Goal: Download file/media

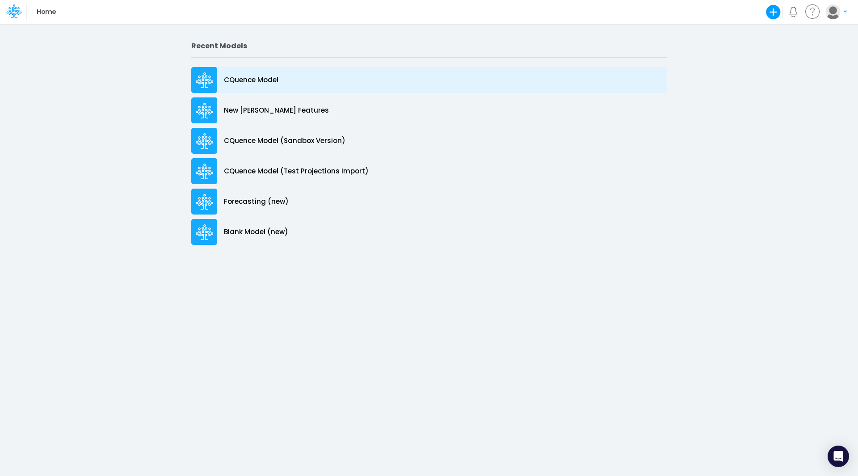
click at [250, 81] on p "CQuence Model" at bounding box center [251, 80] width 55 height 10
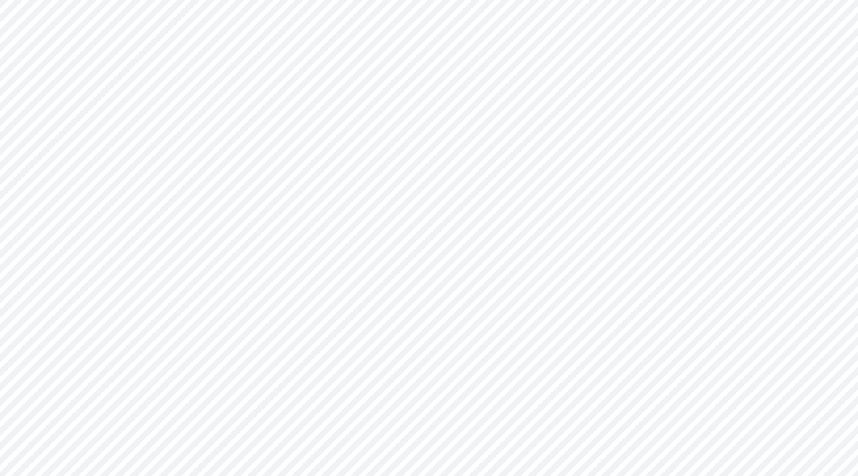
type input "Consolidated All by Month"
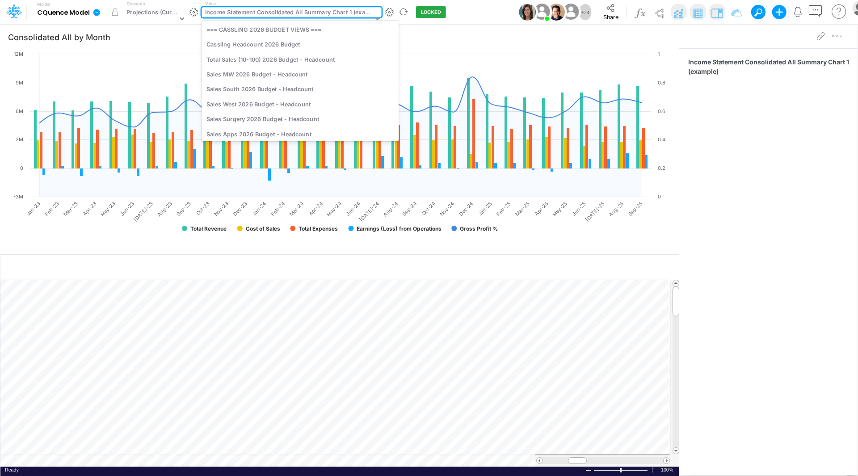
click at [264, 14] on div "Income Statement Consolidated All Summary Chart 1 (example)" at bounding box center [289, 13] width 168 height 10
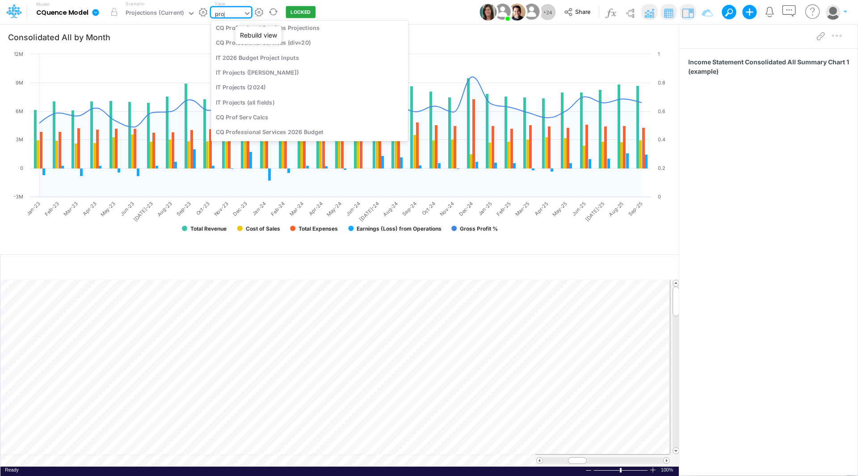
scroll to position [118, 0]
type input "proje"
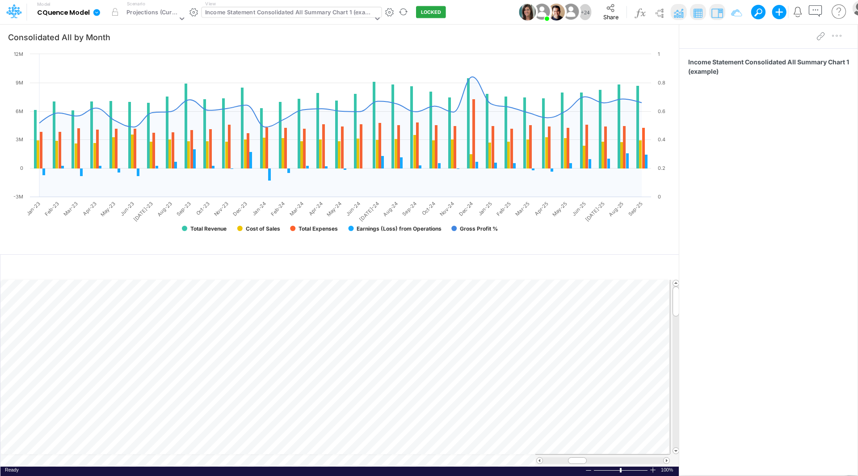
click at [94, 13] on icon at bounding box center [96, 12] width 7 height 7
click at [127, 82] on button "Export" at bounding box center [142, 78] width 96 height 15
click at [222, 84] on button "Excel" at bounding box center [238, 83] width 96 height 14
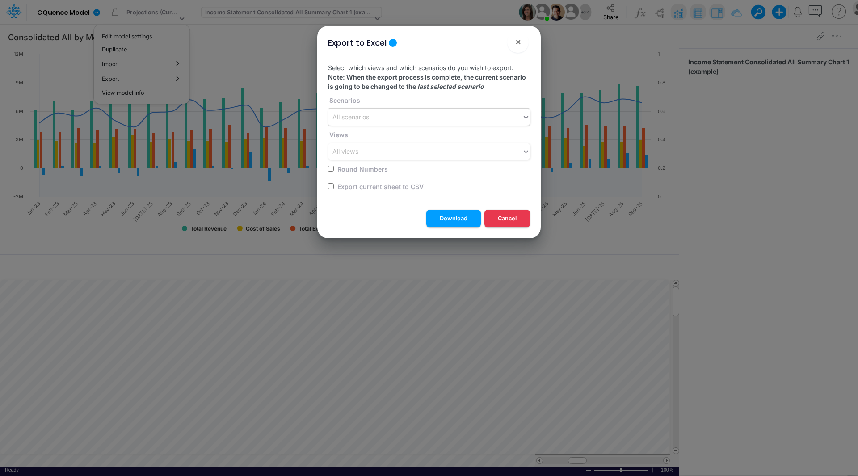
click at [380, 118] on div "All scenarios" at bounding box center [425, 117] width 194 height 15
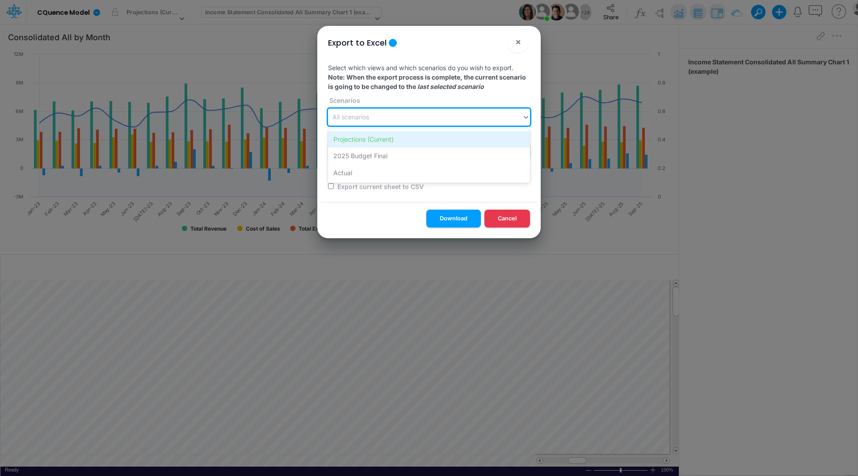
click at [375, 137] on div "Projections (Current)" at bounding box center [429, 139] width 202 height 17
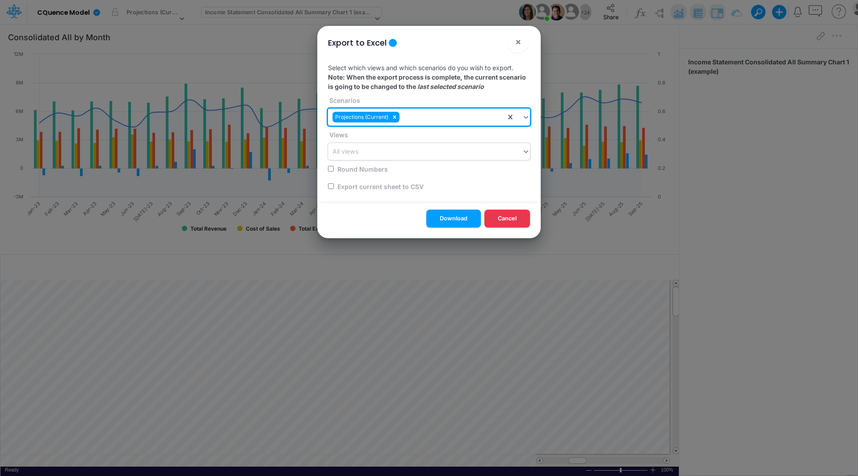
click at [376, 153] on div "All views" at bounding box center [425, 151] width 194 height 15
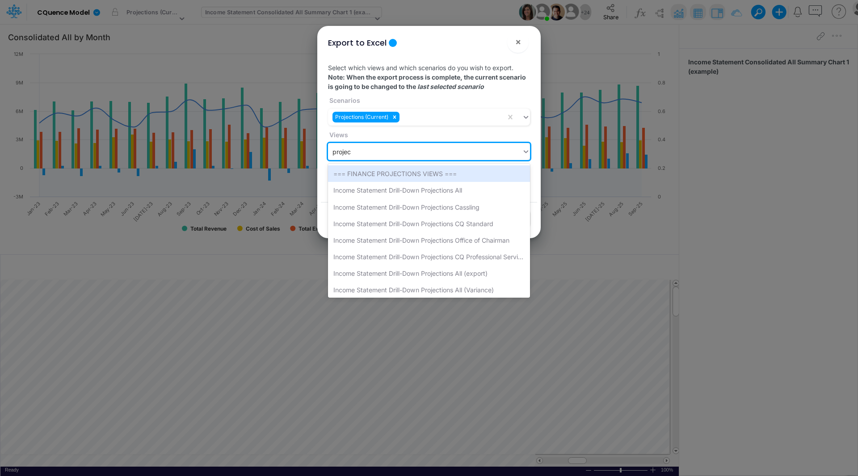
type input "project"
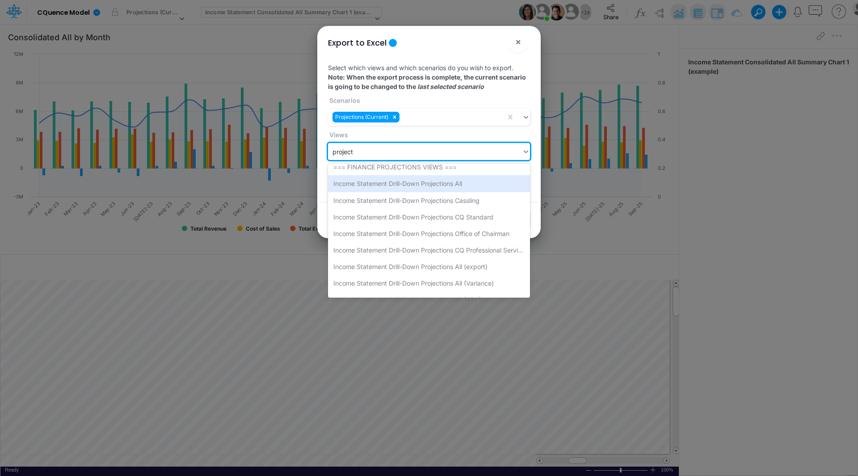
scroll to position [0, 0]
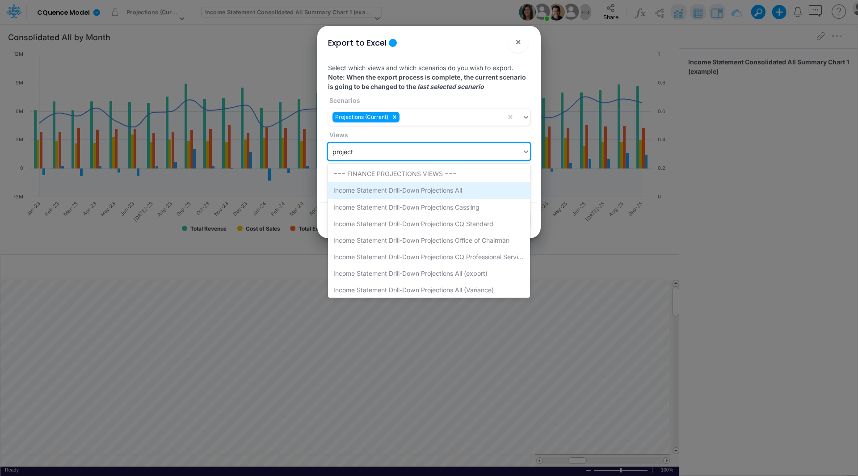
click at [444, 190] on div "Income Statement Drill-Down Projections All" at bounding box center [429, 190] width 202 height 17
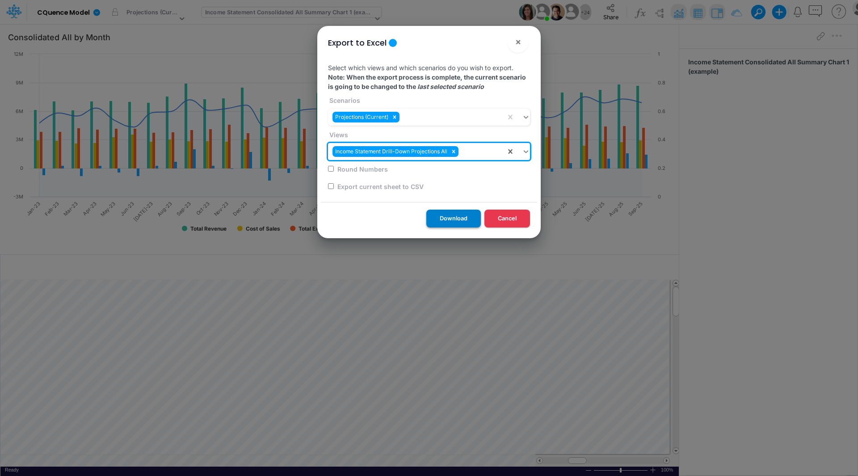
click at [463, 218] on button "Download" at bounding box center [453, 218] width 55 height 17
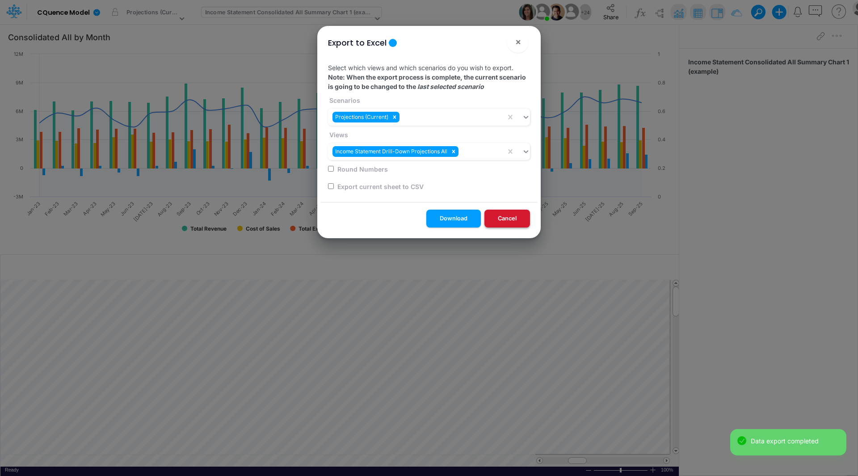
click at [510, 222] on button "Cancel" at bounding box center [507, 218] width 46 height 17
